Goal: Check status

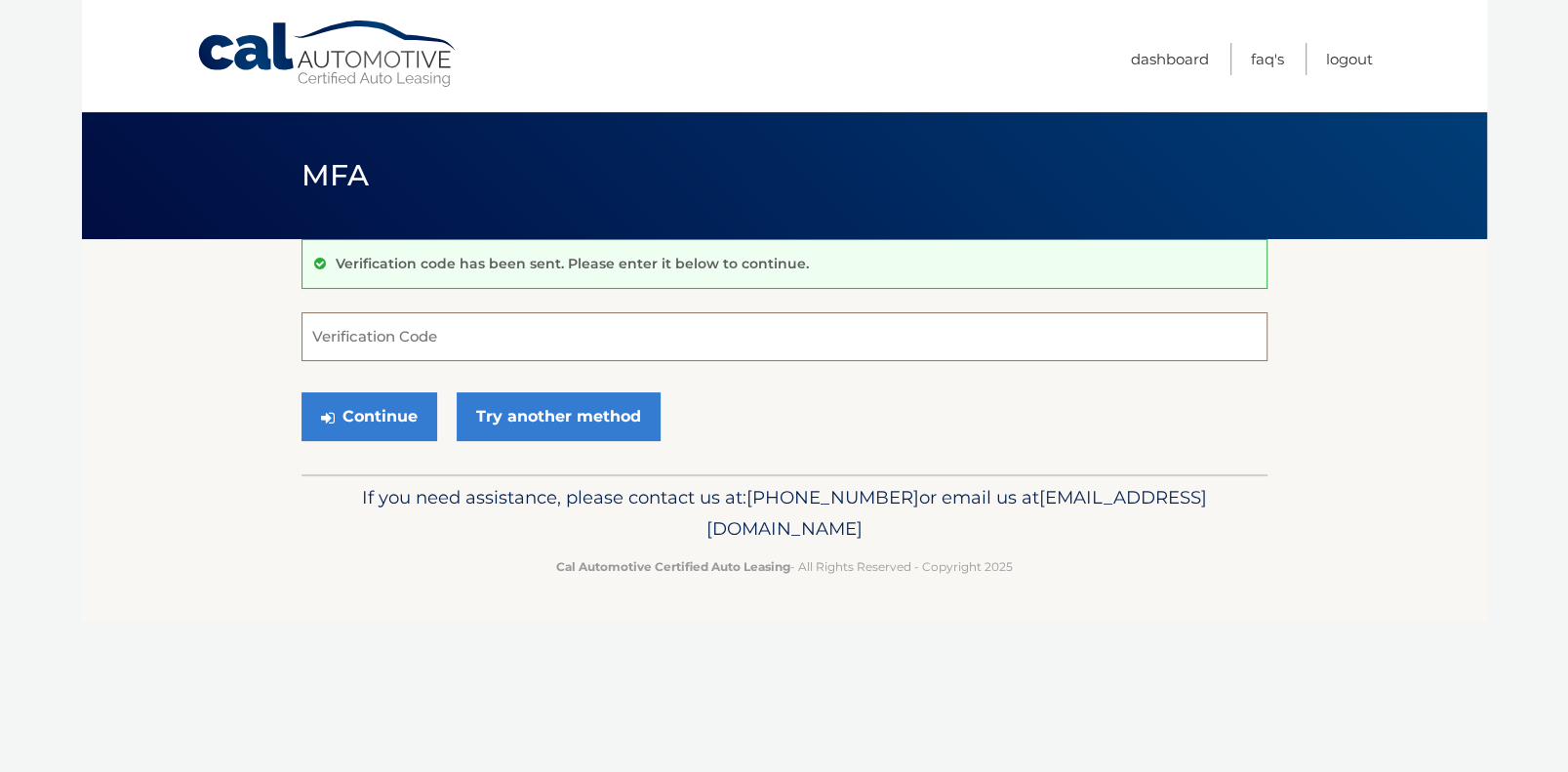
click at [467, 327] on input "Verification Code" at bounding box center [784, 336] width 965 height 49
type input "744479"
click at [379, 409] on button "Continue" at bounding box center [369, 416] width 135 height 49
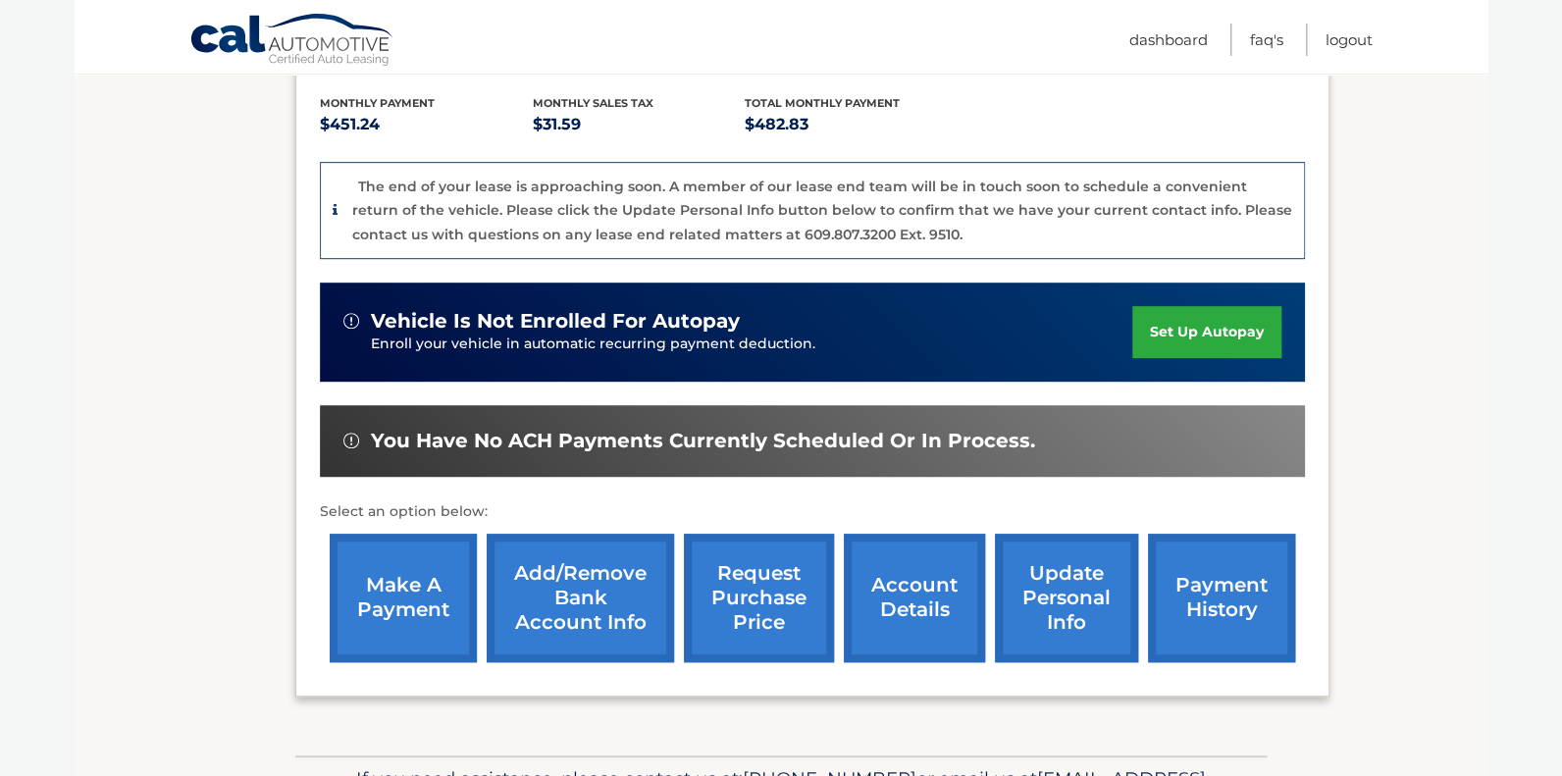
scroll to position [557, 0]
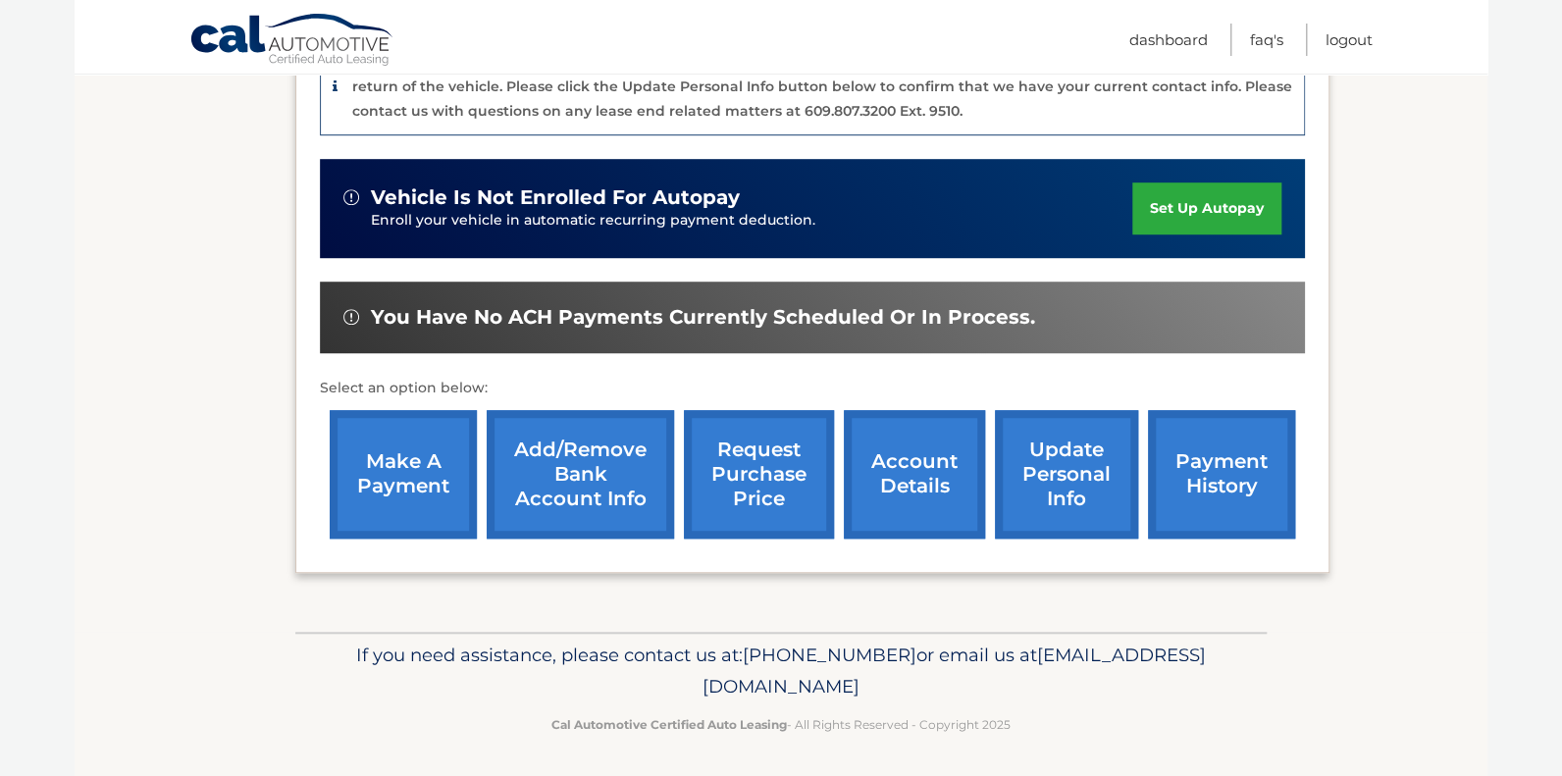
click at [935, 481] on link "account details" at bounding box center [914, 474] width 141 height 129
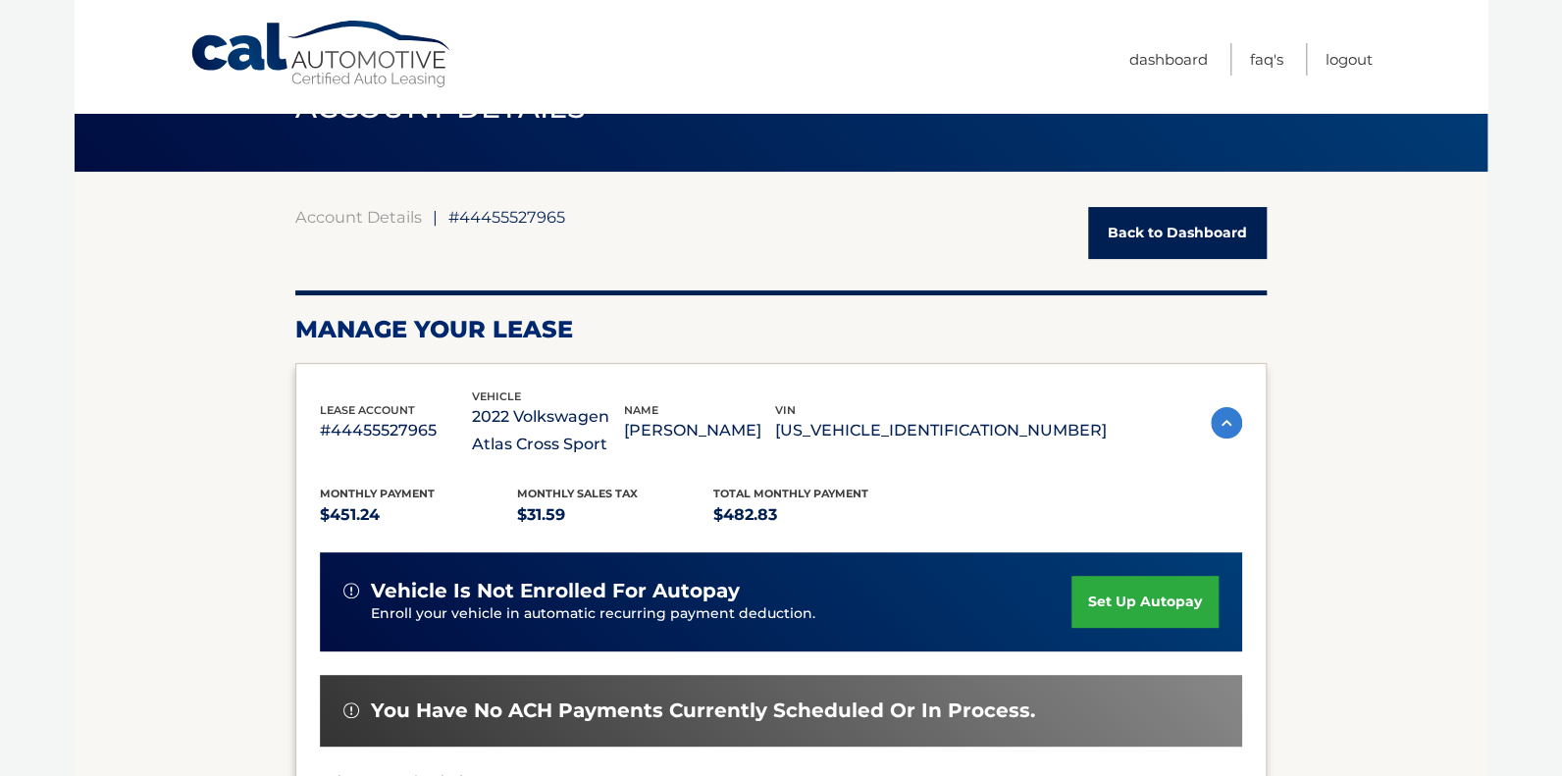
scroll to position [589, 0]
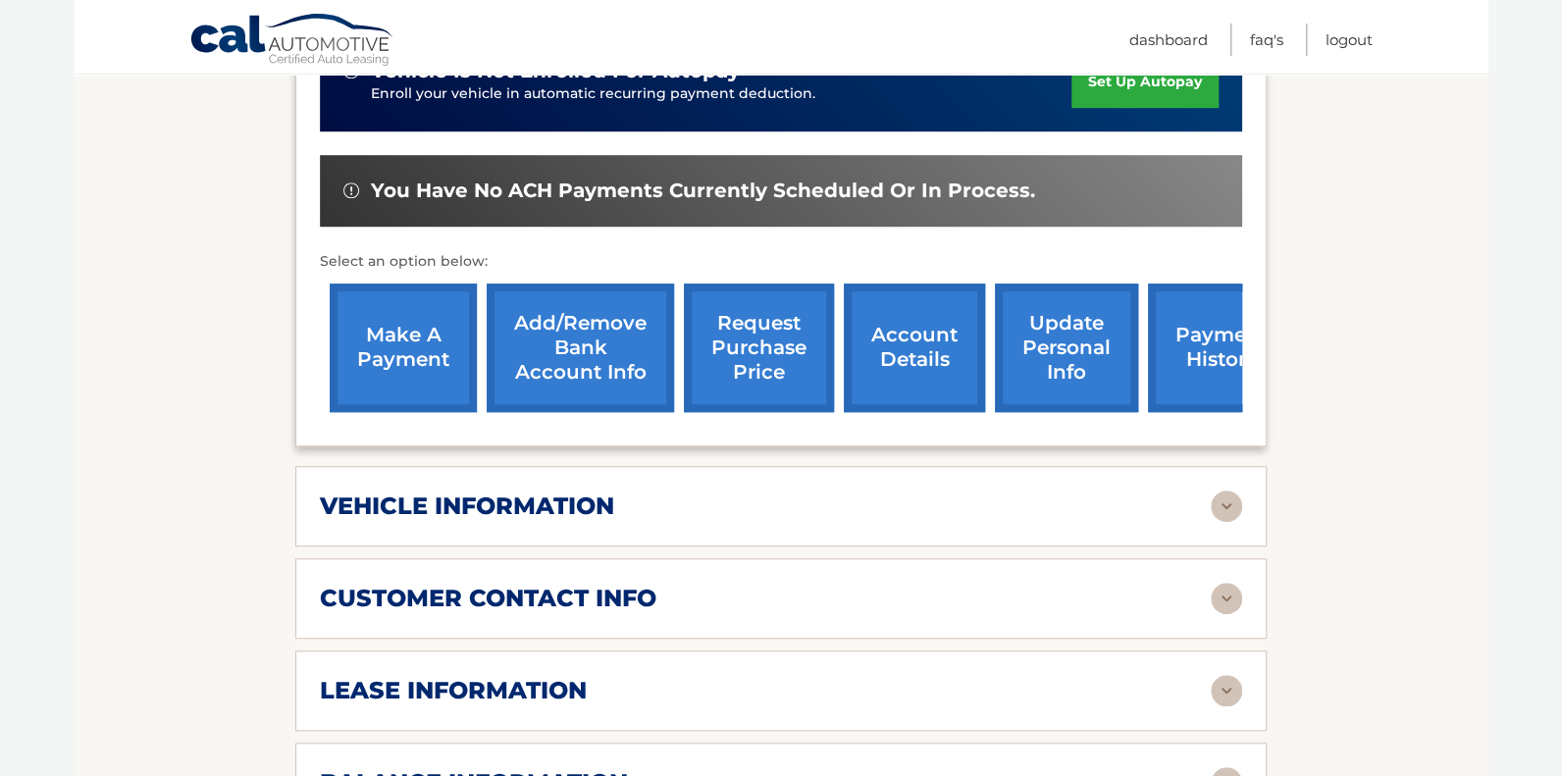
click at [483, 482] on div "vehicle information vehicle Year 2022 vehicle make Volkswagen vehicle model Atl…" at bounding box center [780, 506] width 971 height 80
click at [529, 493] on h2 "vehicle information" at bounding box center [467, 506] width 294 height 29
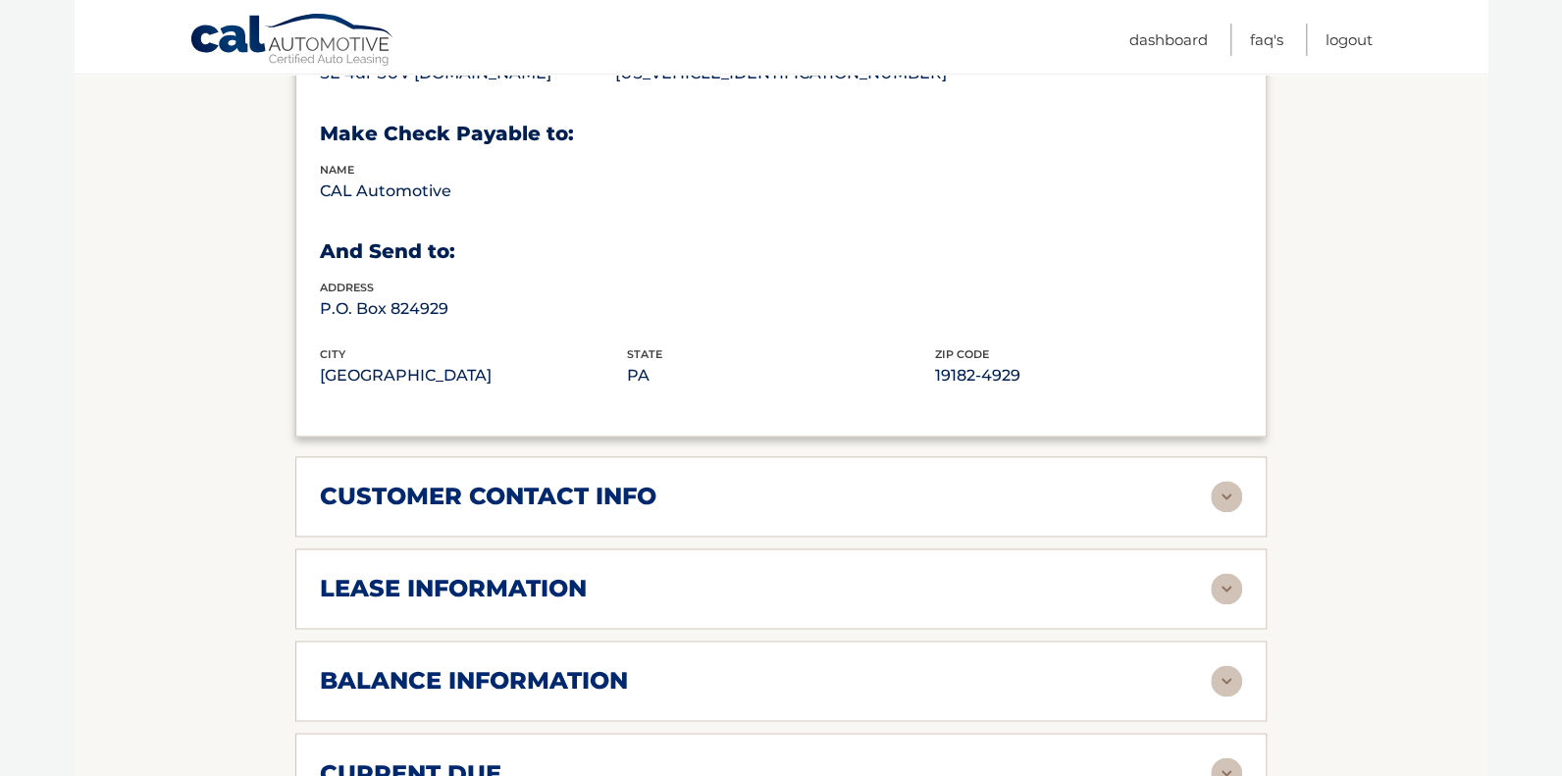
scroll to position [1177, 0]
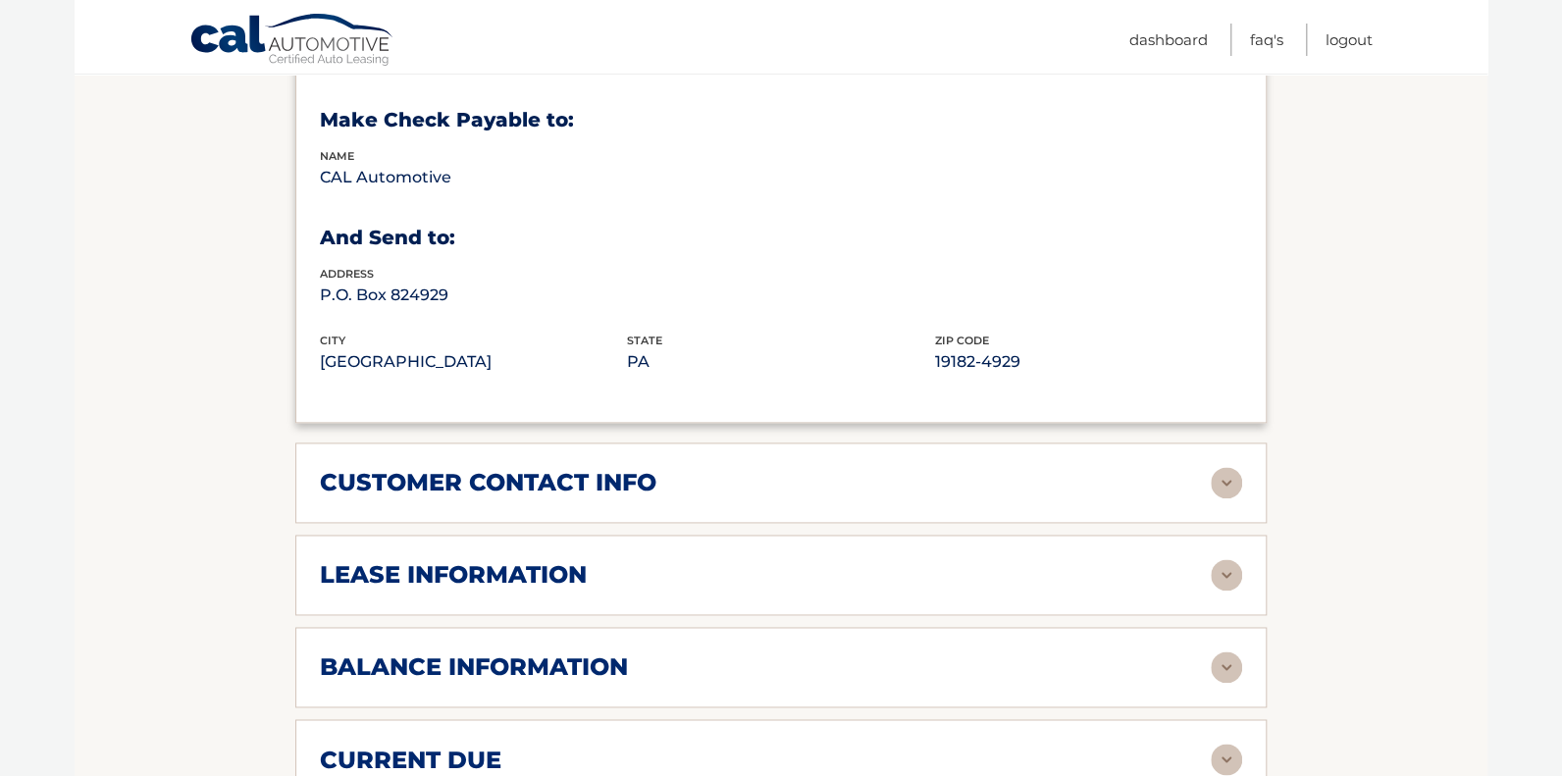
click at [538, 475] on h2 "customer contact info" at bounding box center [488, 482] width 337 height 29
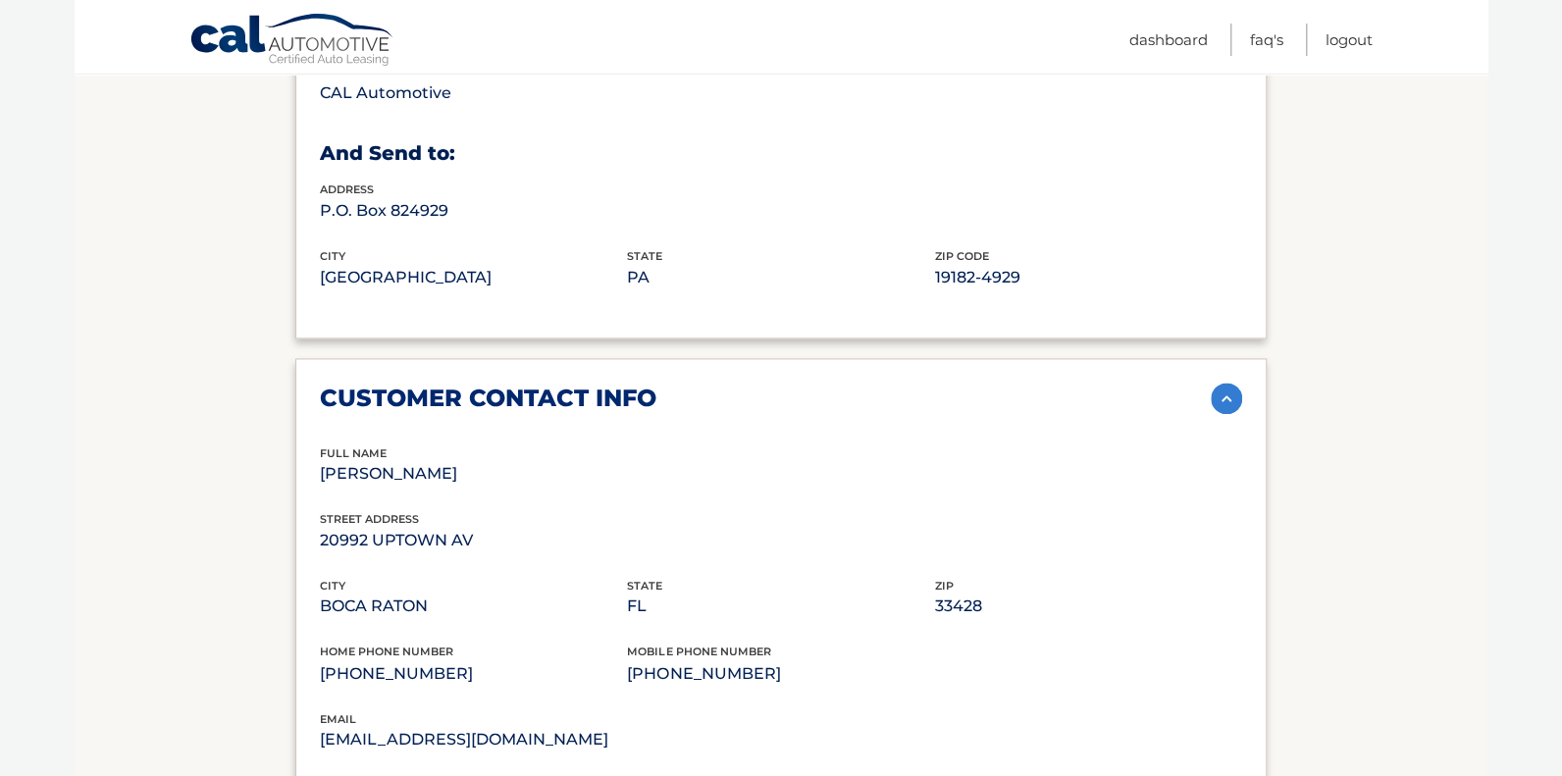
scroll to position [1569, 0]
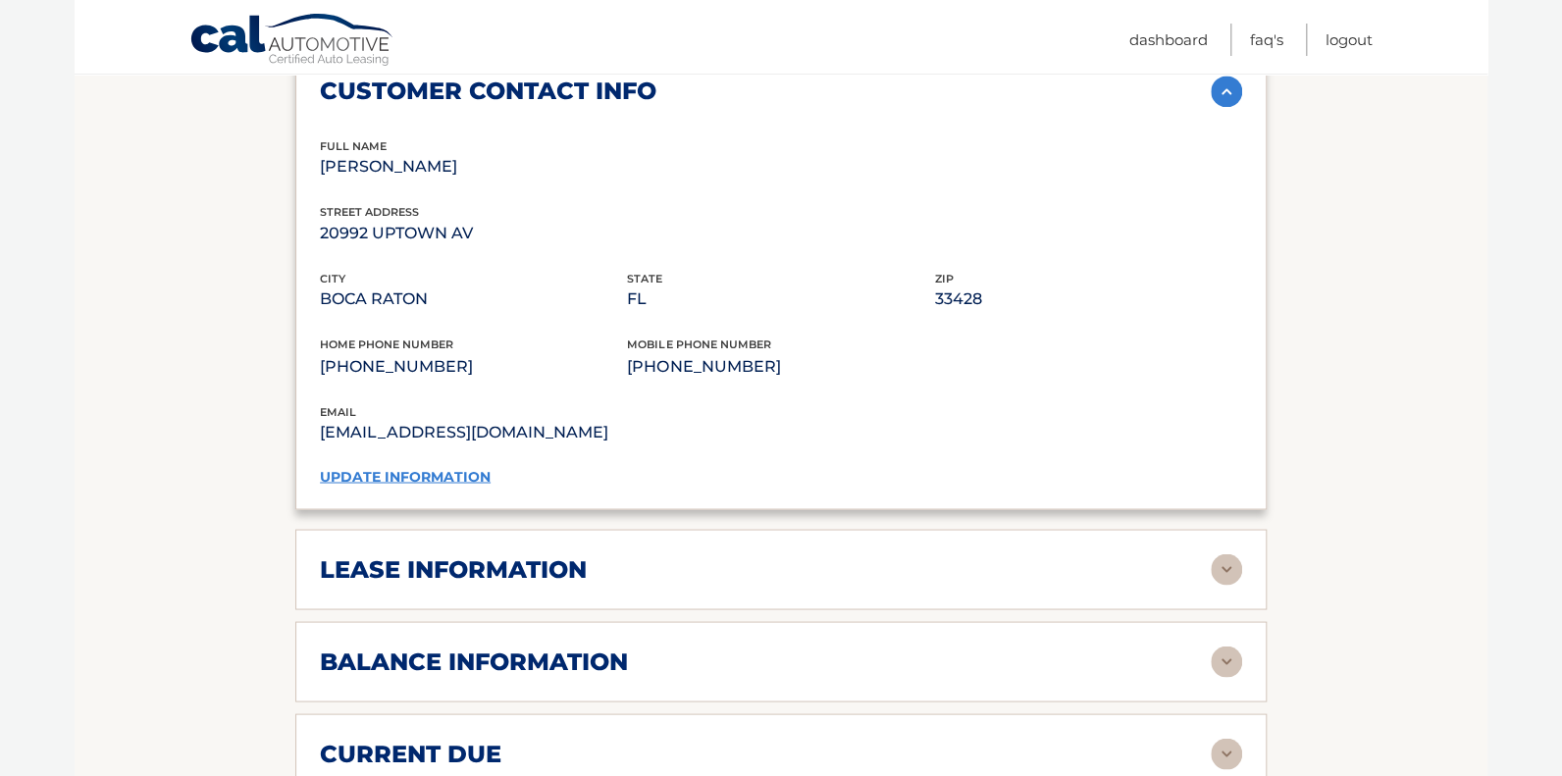
click at [451, 554] on h2 "lease information" at bounding box center [453, 568] width 267 height 29
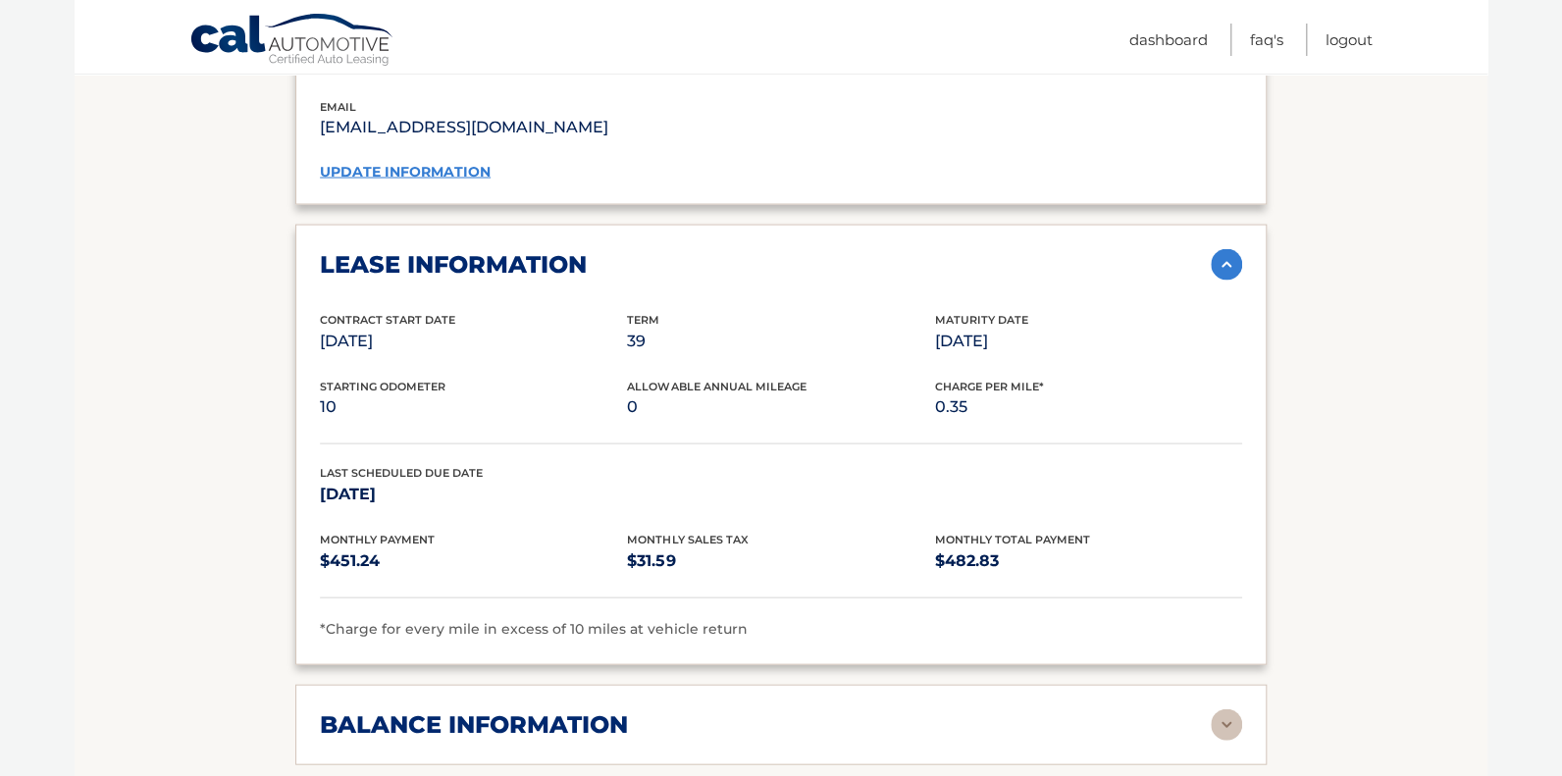
scroll to position [1961, 0]
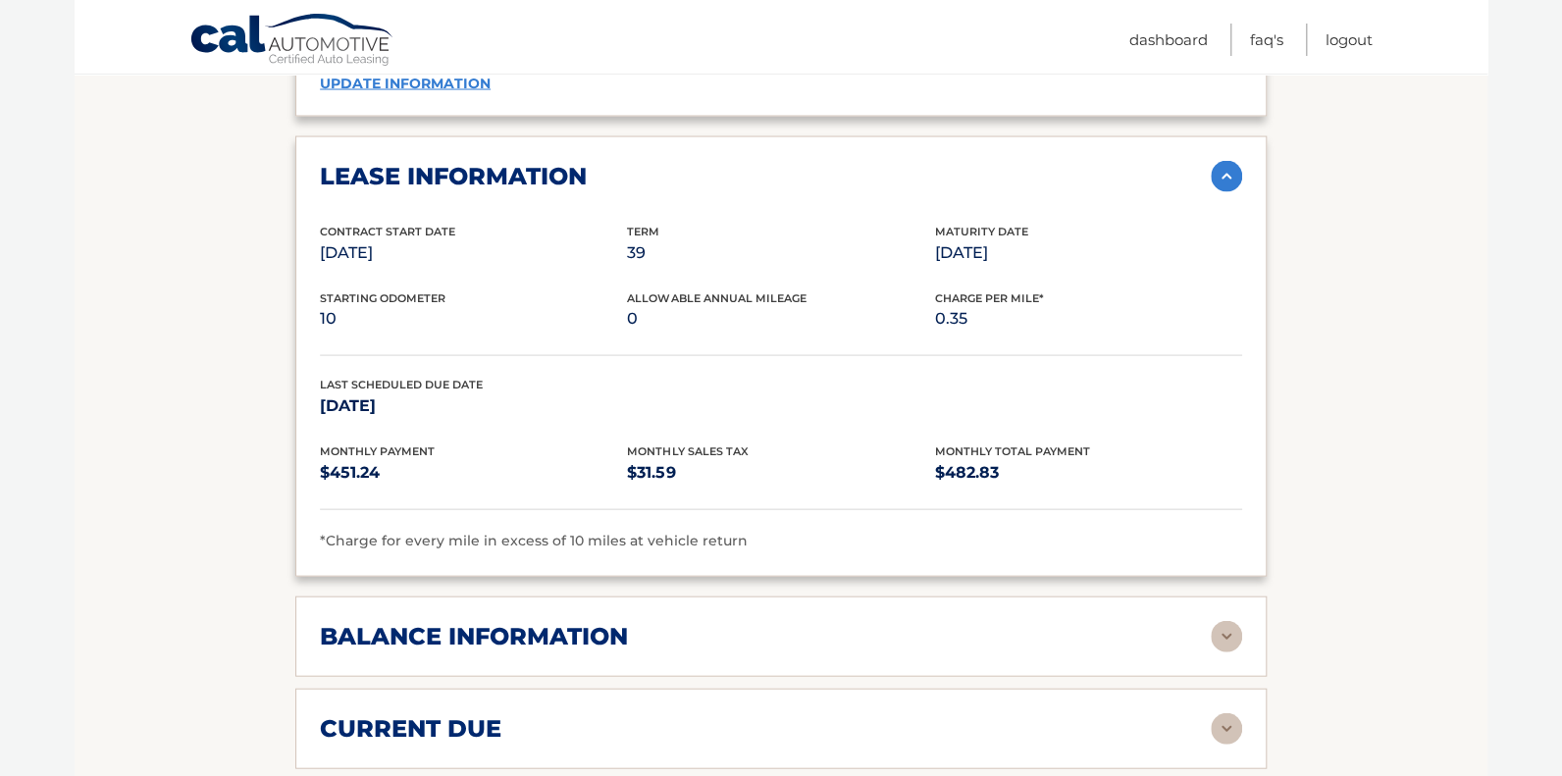
click at [501, 622] on h2 "balance information" at bounding box center [474, 636] width 308 height 29
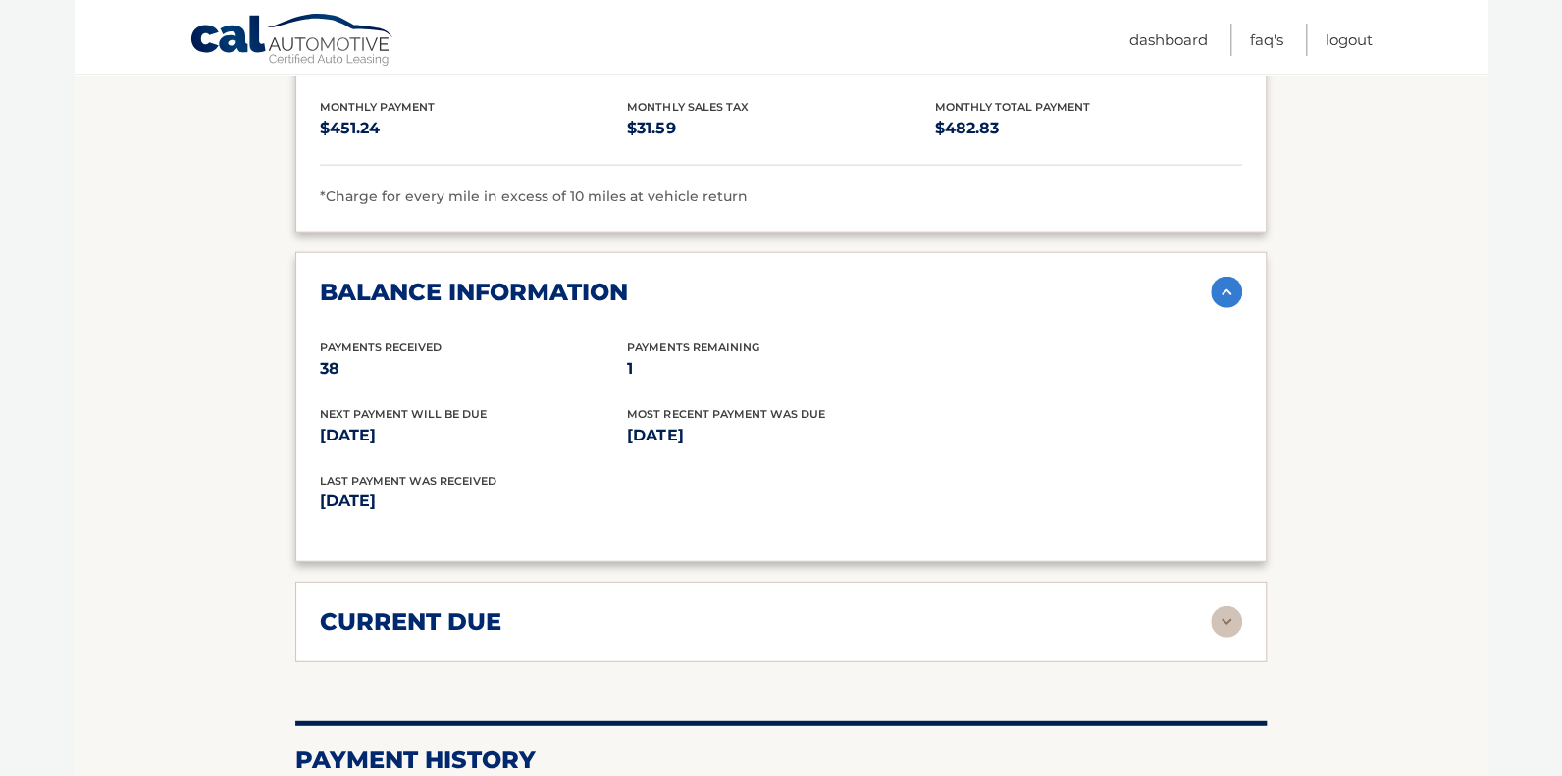
scroll to position [2355, 0]
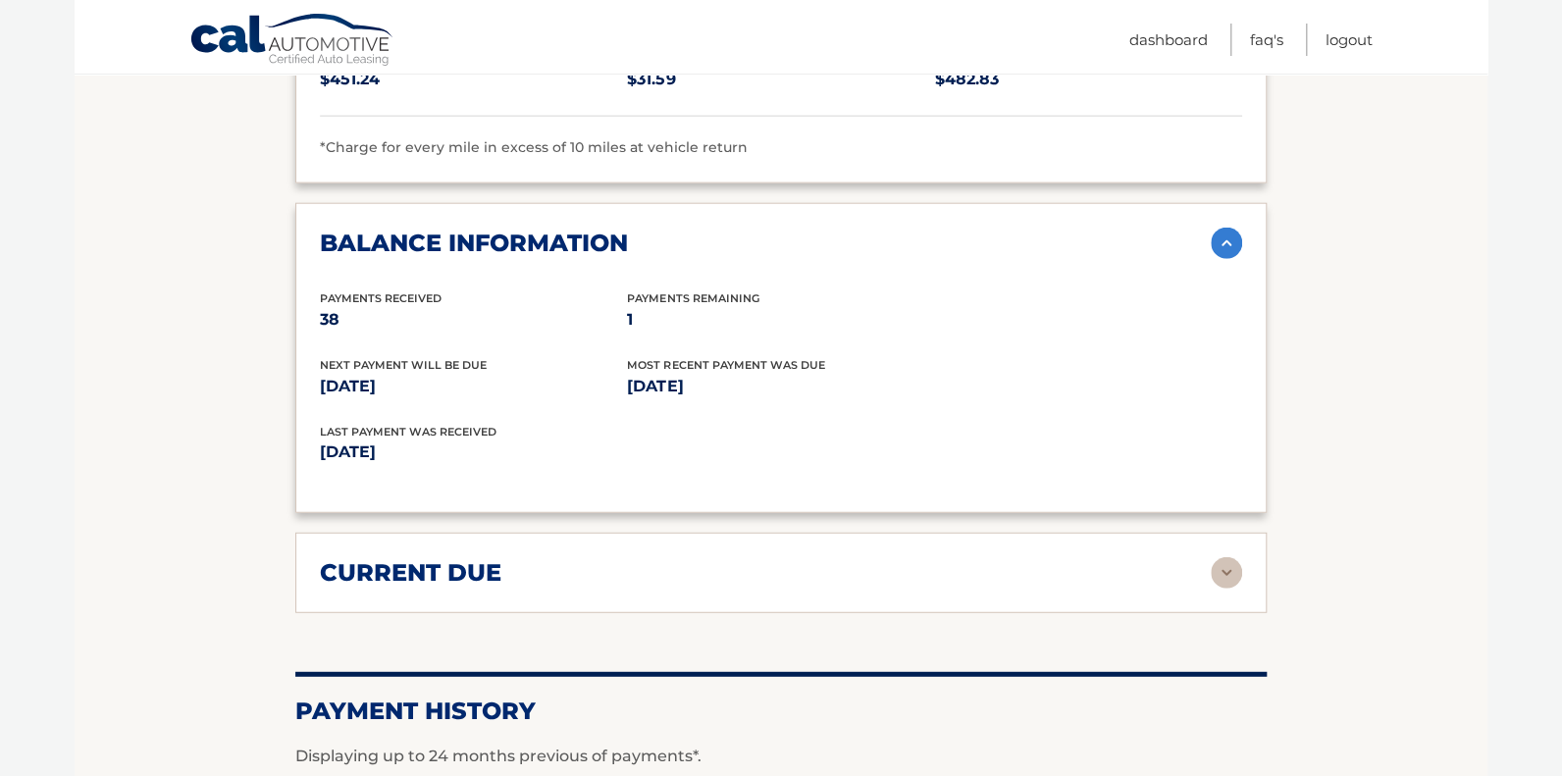
click at [403, 560] on h2 "current due" at bounding box center [411, 572] width 182 height 29
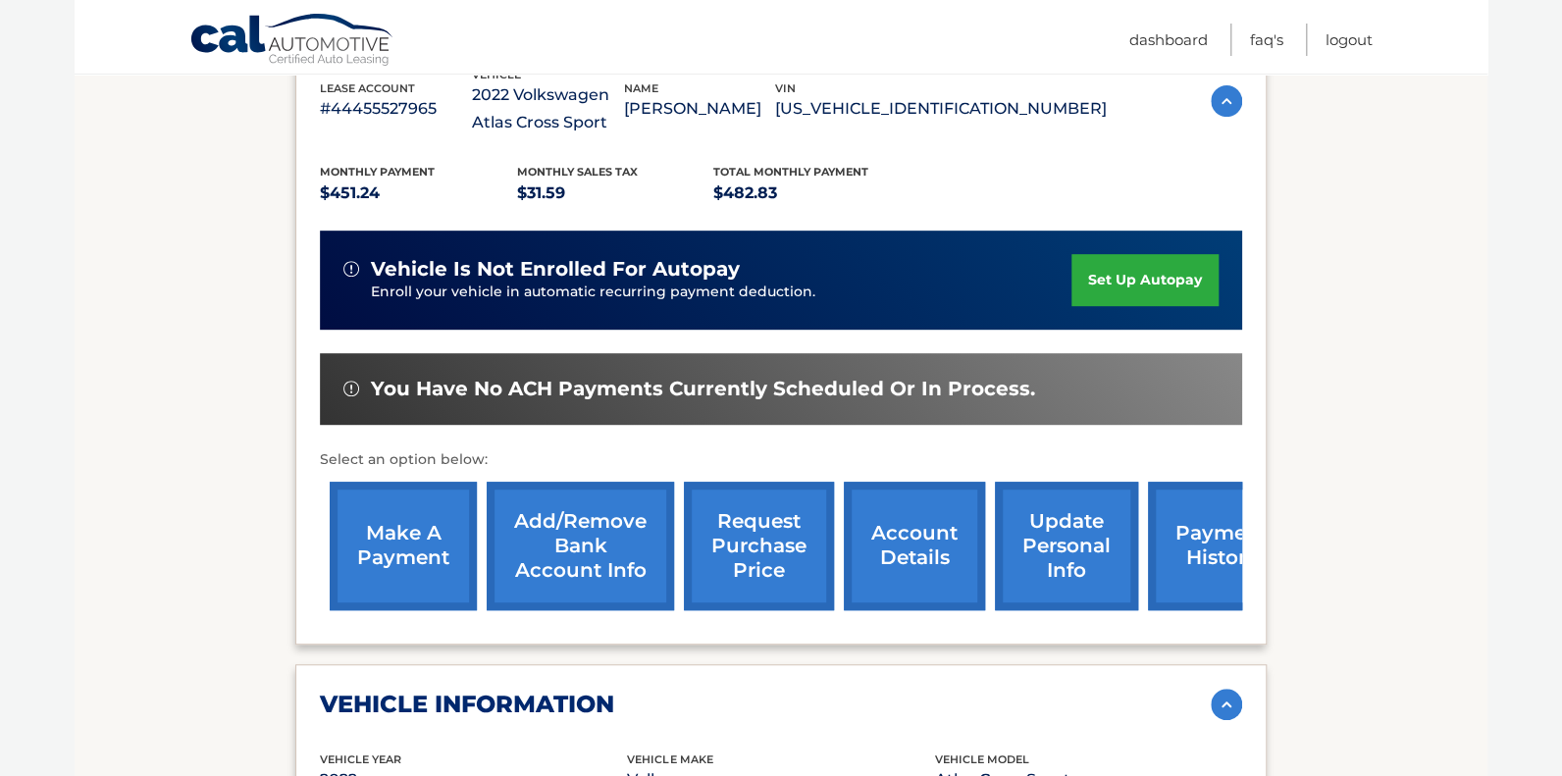
scroll to position [0, 0]
